Goal: Information Seeking & Learning: Check status

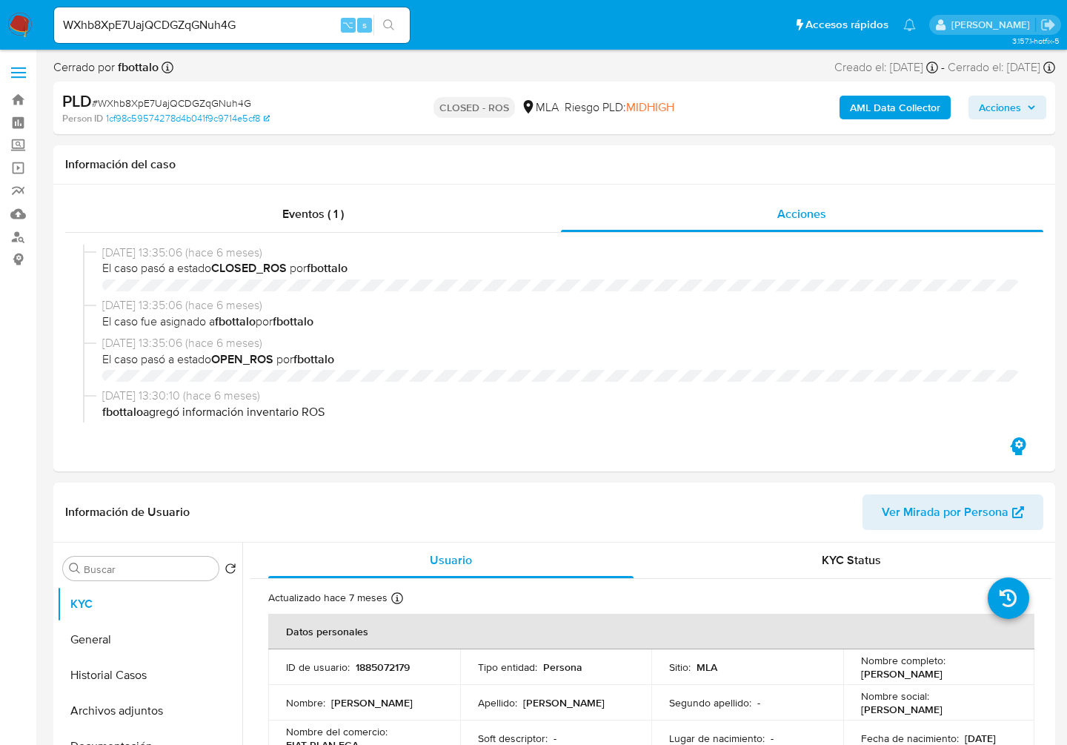
select select "10"
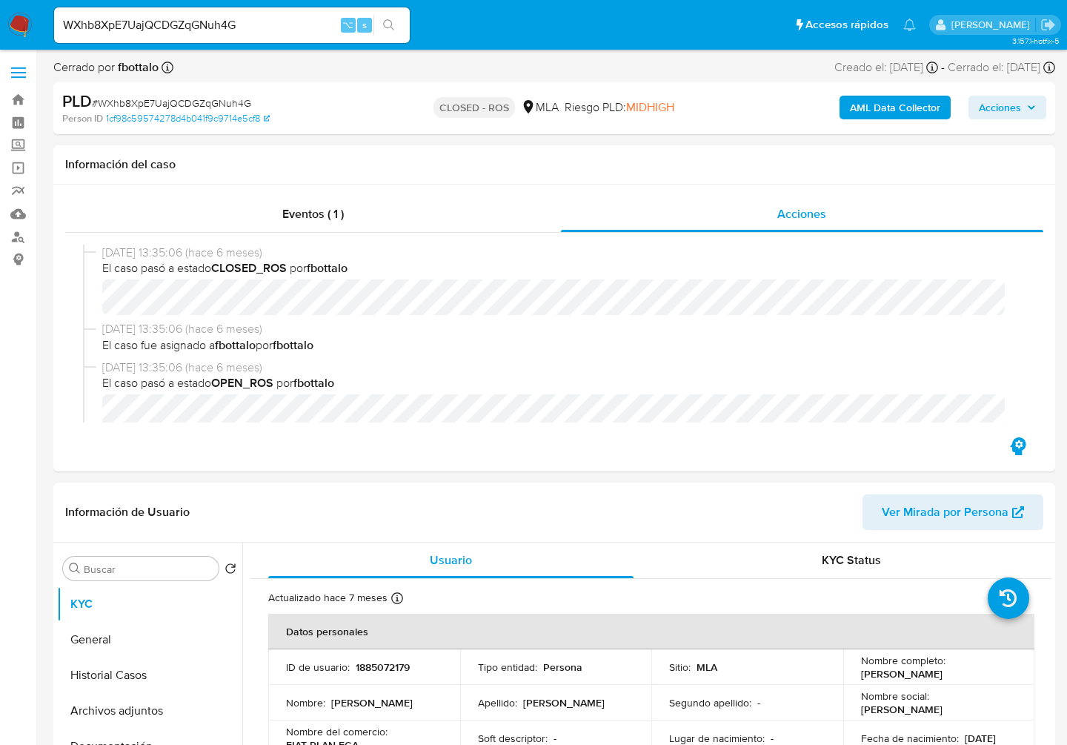
scroll to position [729, 0]
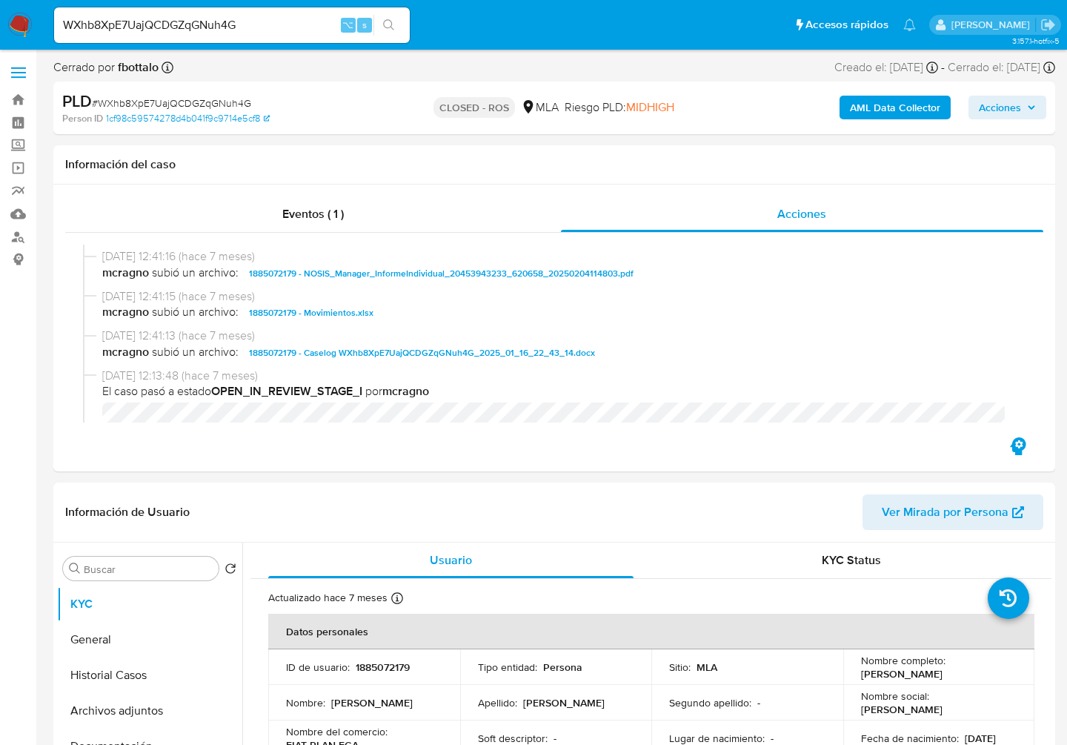
click at [205, 34] on div "WXhb8XpE7UajQCDGZqGNuh4G ⌥ s" at bounding box center [232, 25] width 356 height 36
click at [220, 24] on input "WXhb8XpE7UajQCDGZqGNuh4G" at bounding box center [232, 25] width 356 height 19
paste input "uJft2mT9WwXz1b1uSQ60WdoU"
type input "uJft2mT9WwXz1b1uSQ60WdoU"
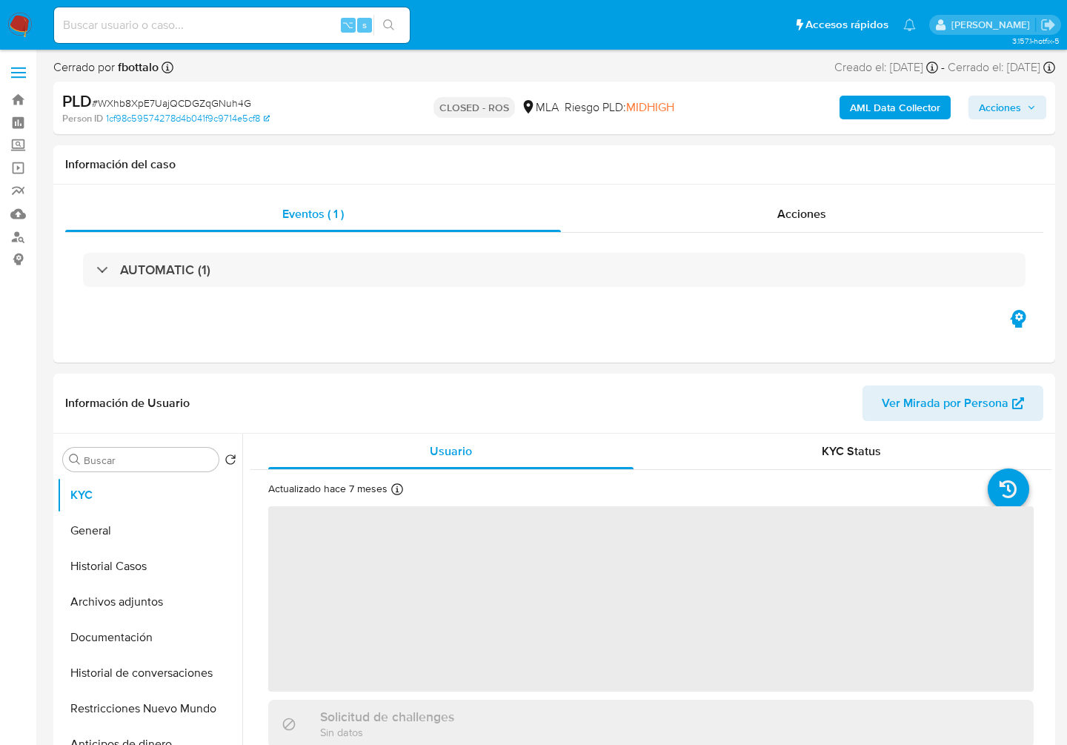
select select "10"
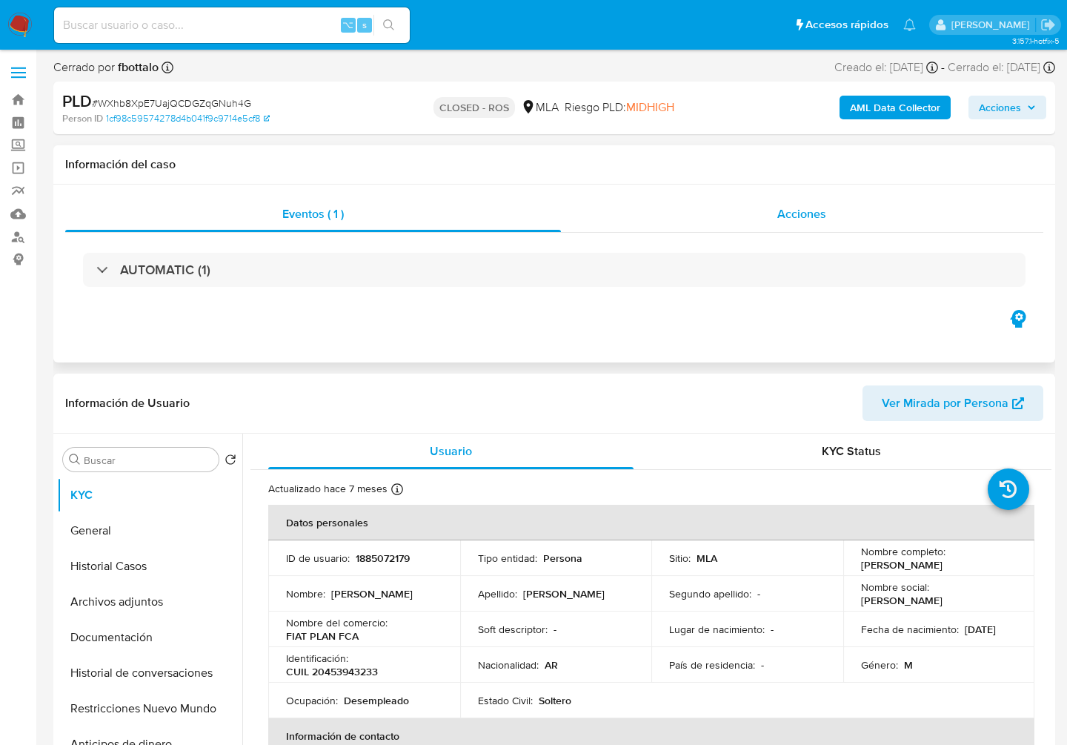
click at [794, 213] on span "Acciones" at bounding box center [801, 213] width 49 height 17
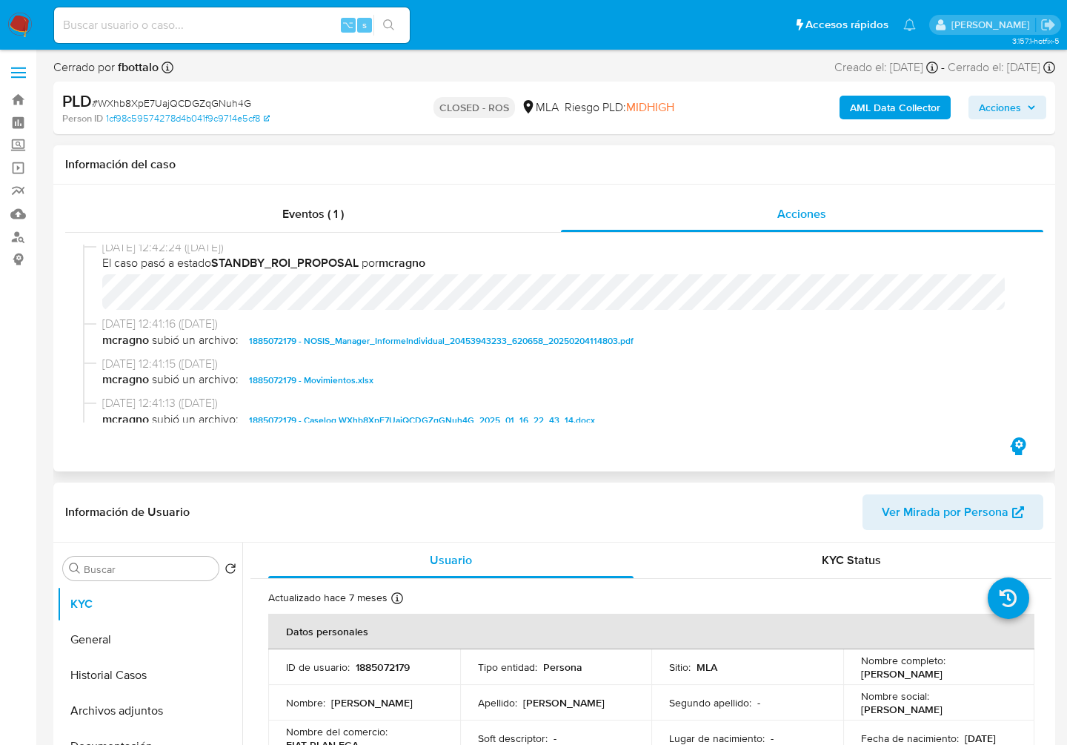
scroll to position [723, 0]
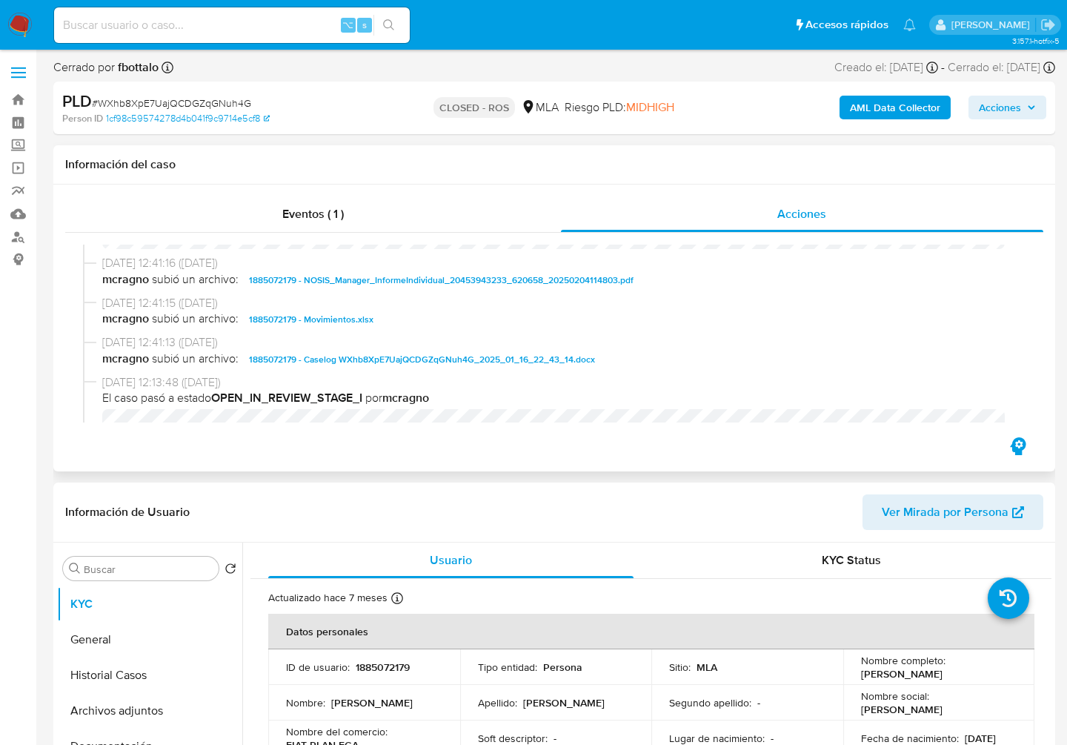
click at [549, 368] on span "1885072179 - Caselog WXhb8XpE7UajQCDGZqGNuh4G_2025_01_16_22_43_14.docx" at bounding box center [422, 360] width 346 height 18
click at [384, 402] on span "El caso pasó a estado OPEN_IN_REVIEW_STAGE_I por [PERSON_NAME]" at bounding box center [560, 398] width 917 height 16
click at [239, 19] on input at bounding box center [232, 25] width 356 height 19
paste input ""ALRA SOCIEDAD ANÓNIMA constituida el [DATE], // actividades “venta de autos, c…"
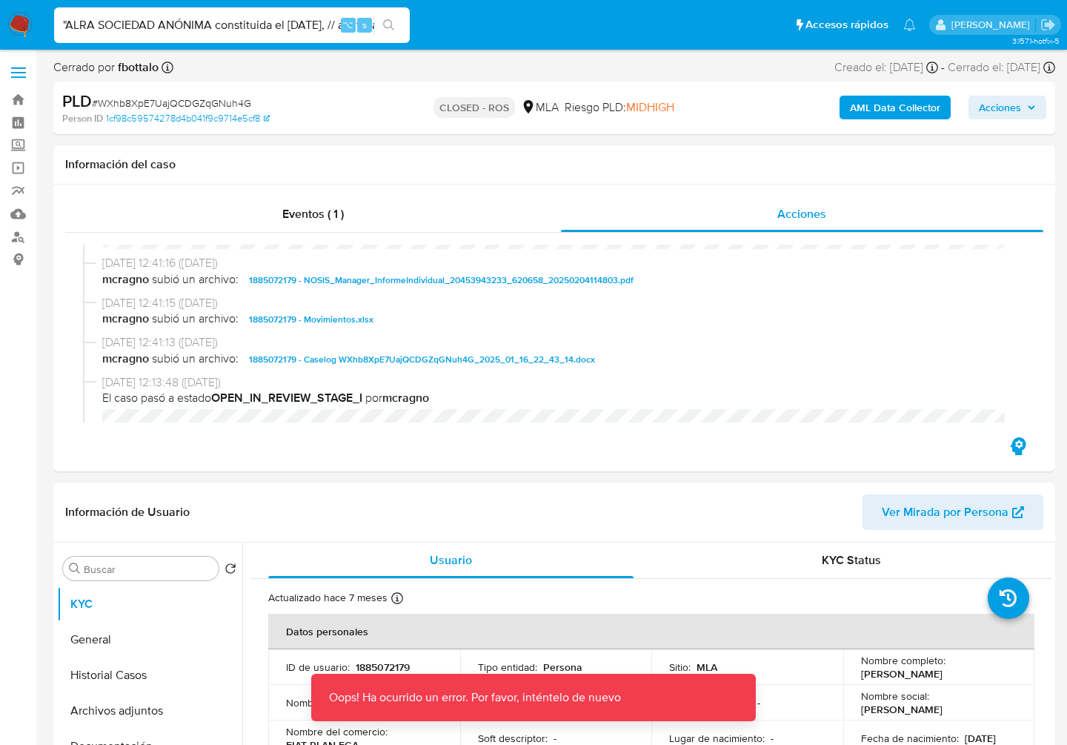
click at [301, 24] on input ""ALRA SOCIEDAD ANÓNIMA constituida el [DATE], // actividades “venta de autos, c…" at bounding box center [232, 25] width 356 height 19
paste input "uJft2mT9WwXz1b1uSQ60WdoU"
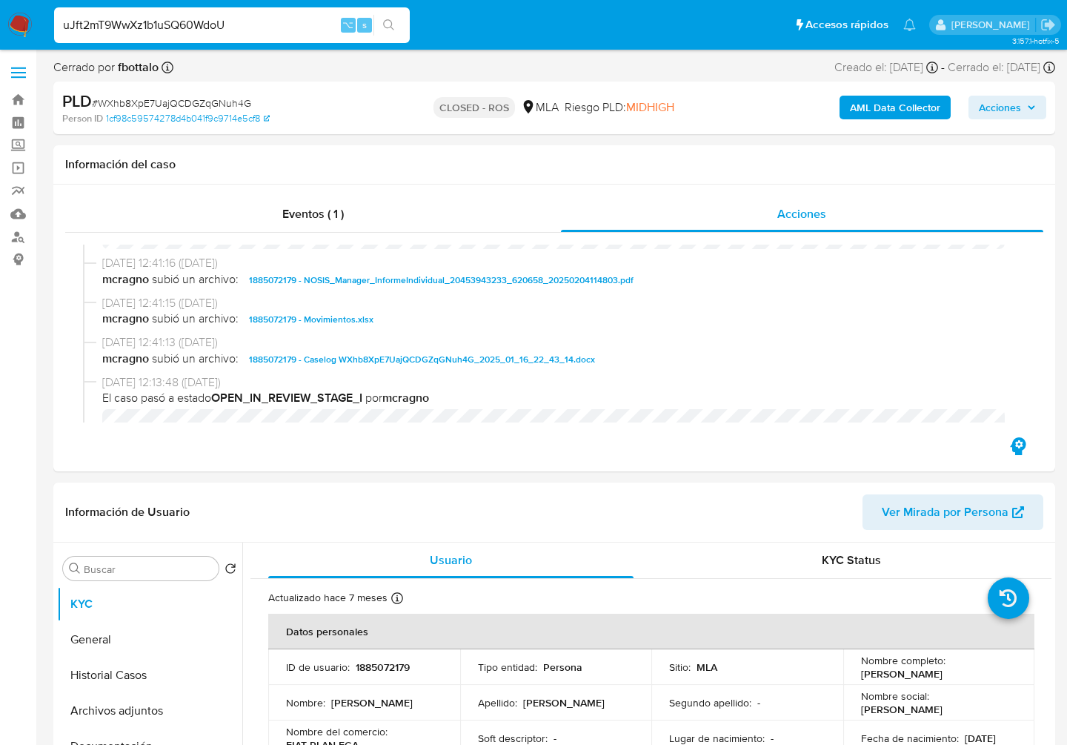
type input "uJft2mT9WwXz1b1uSQ60WdoU"
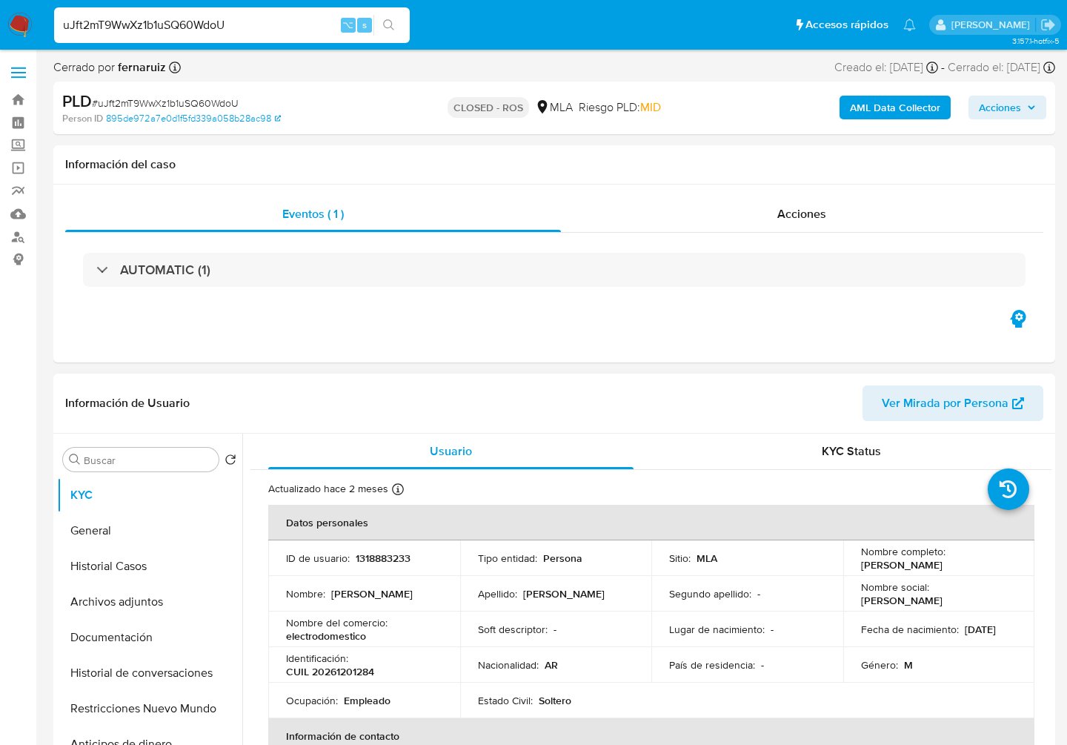
select select "10"
click at [808, 206] on span "Acciones" at bounding box center [801, 213] width 49 height 17
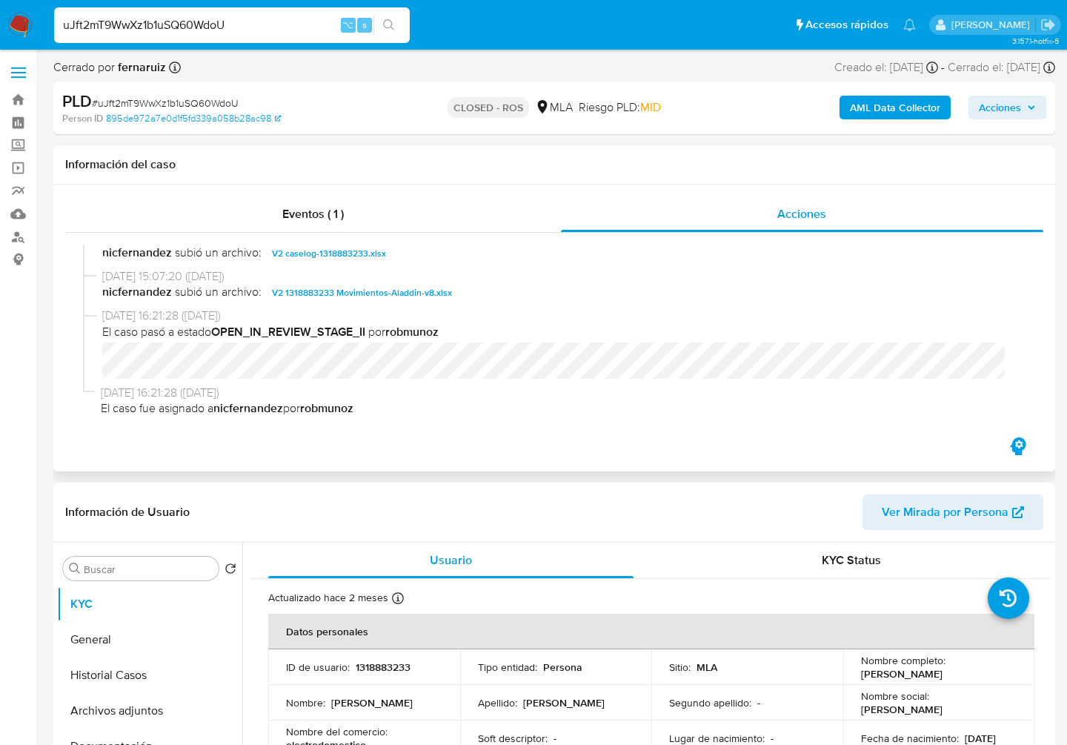
scroll to position [1012, 0]
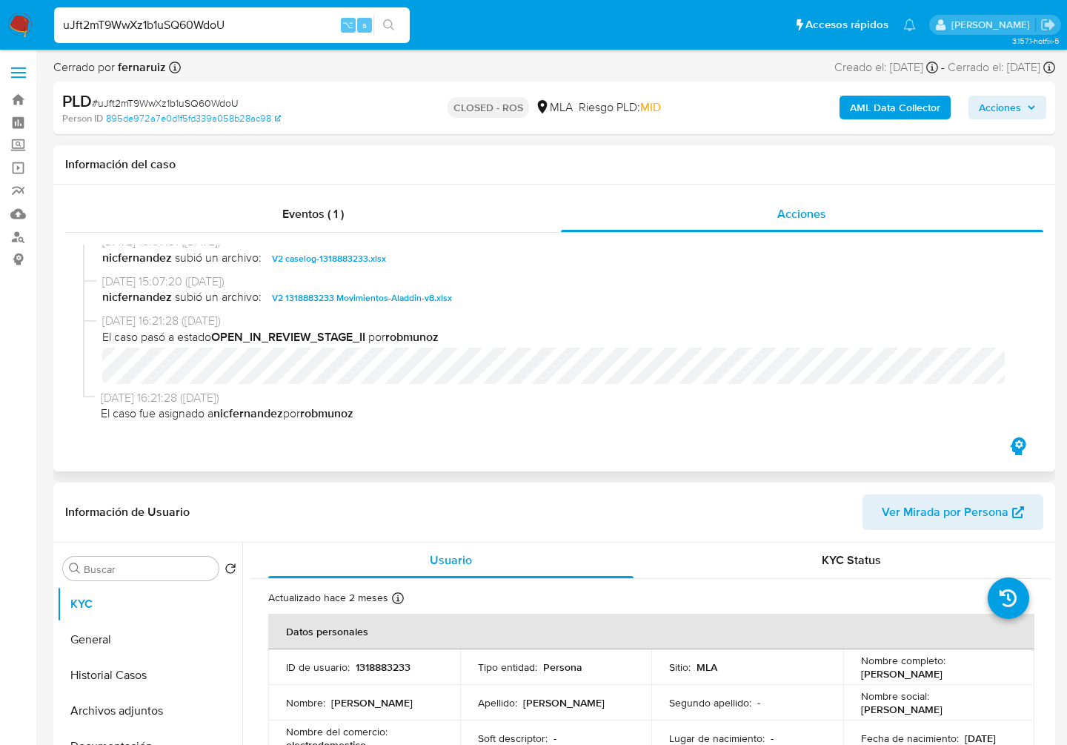
click at [308, 261] on span "V2 caselog-1318883233.xlsx" at bounding box center [329, 259] width 114 height 18
click at [346, 307] on span "V2 1318883233 Movimientos-Aladdin-v8.xlsx" at bounding box center [362, 298] width 180 height 18
click at [273, 22] on input "uJft2mT9WwXz1b1uSQ60WdoU" at bounding box center [232, 25] width 356 height 19
paste input "l3y21ILVzGkPMf6Yd82Jt93v"
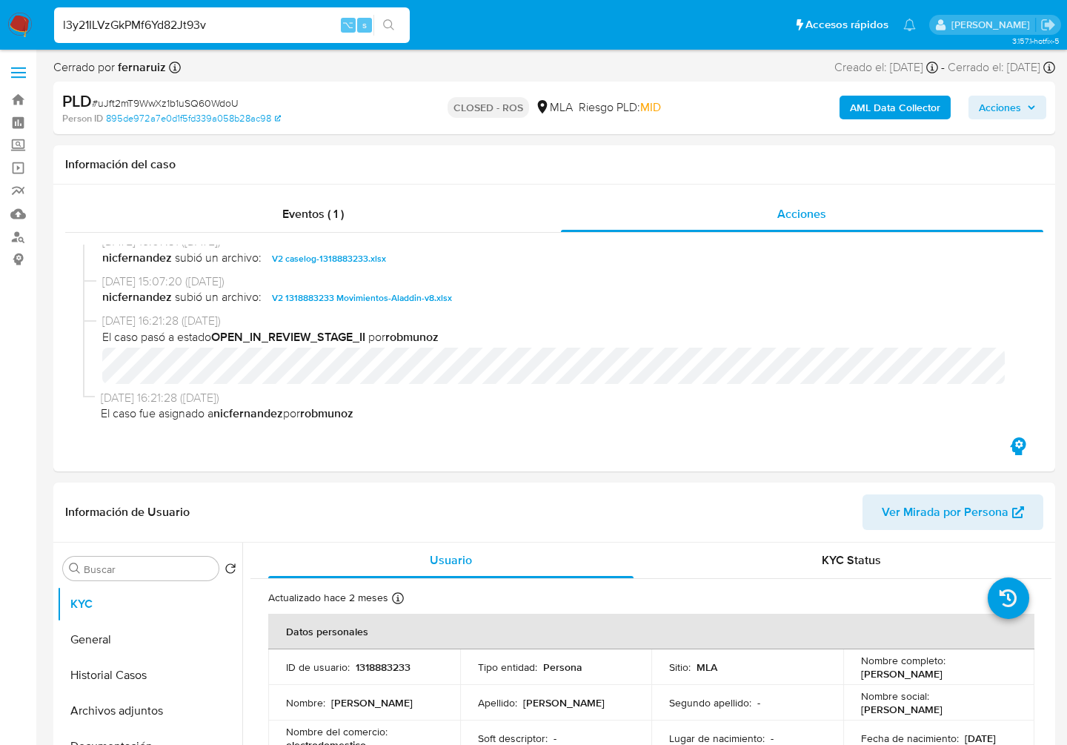
type input "l3y21ILVzGkPMf6Yd82Jt93v"
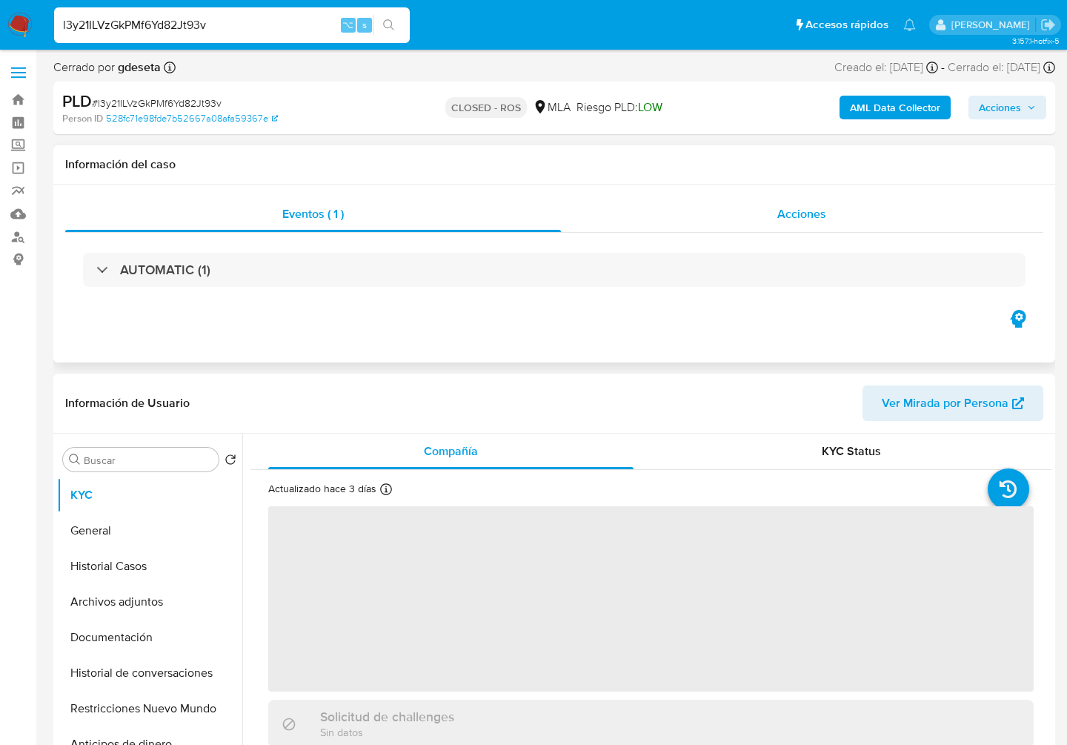
click at [829, 217] on div "Acciones" at bounding box center [802, 214] width 483 height 36
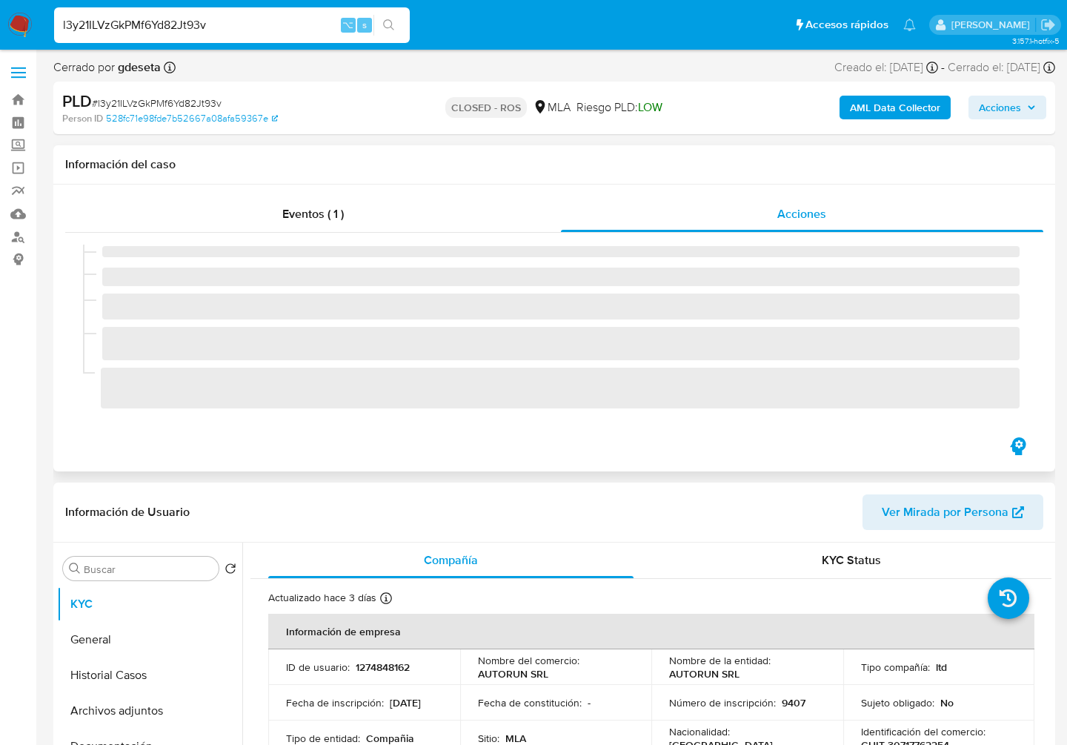
select select "10"
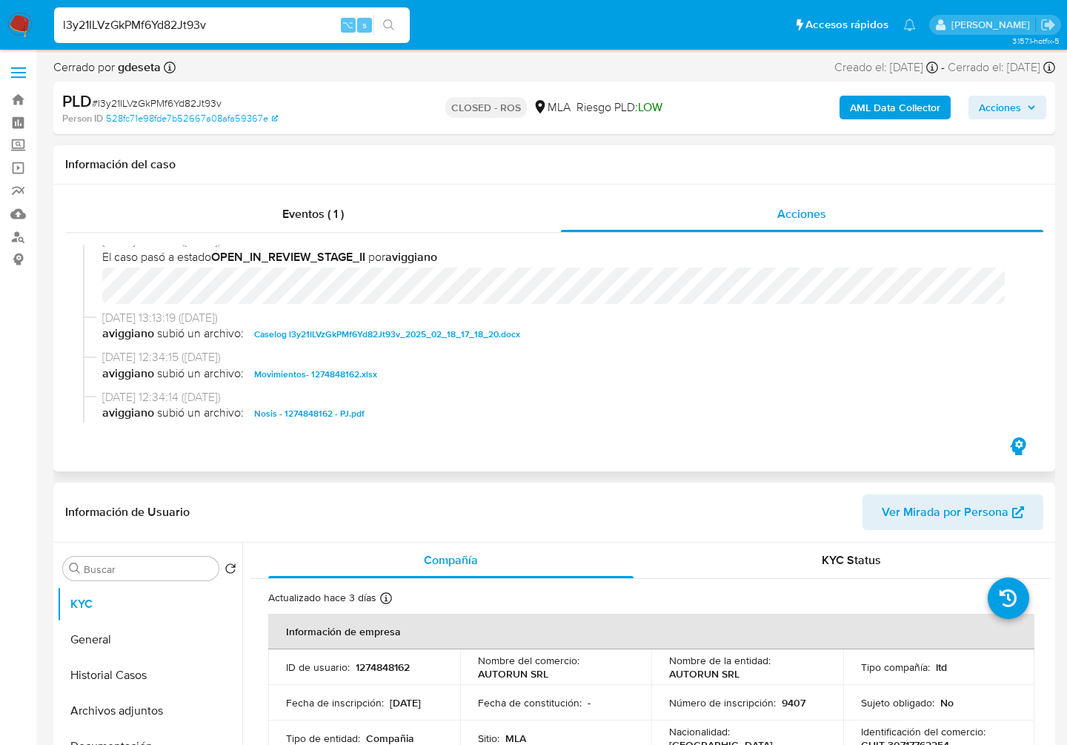
scroll to position [976, 0]
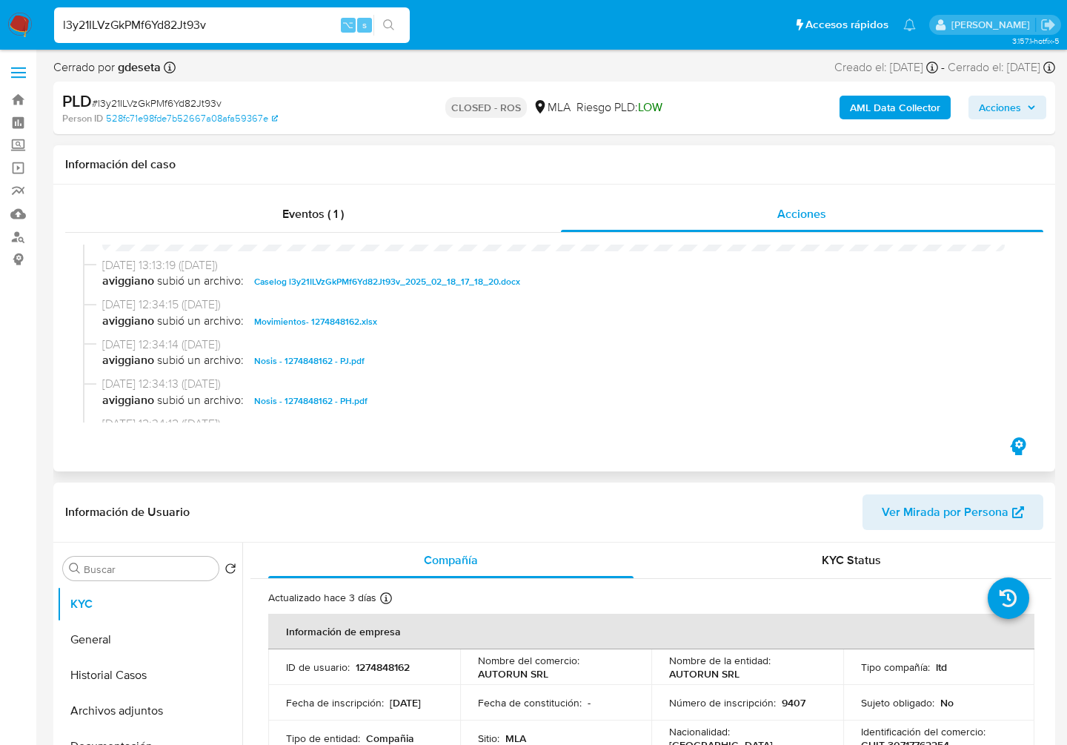
click at [445, 282] on span "Caselog l3y21ILVzGkPMf6Yd82Jt93v_2025_02_18_17_18_20.docx" at bounding box center [387, 282] width 266 height 18
click at [327, 325] on span "Movimientos- 1274848162.xlsx" at bounding box center [315, 322] width 123 height 18
